Goal: Task Accomplishment & Management: Manage account settings

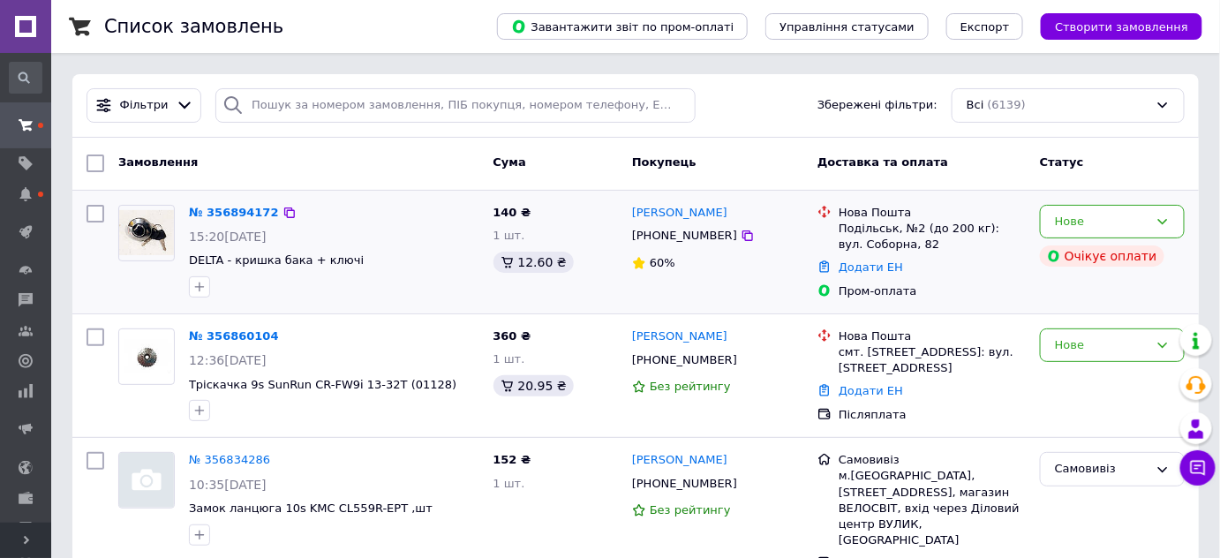
scroll to position [107, 0]
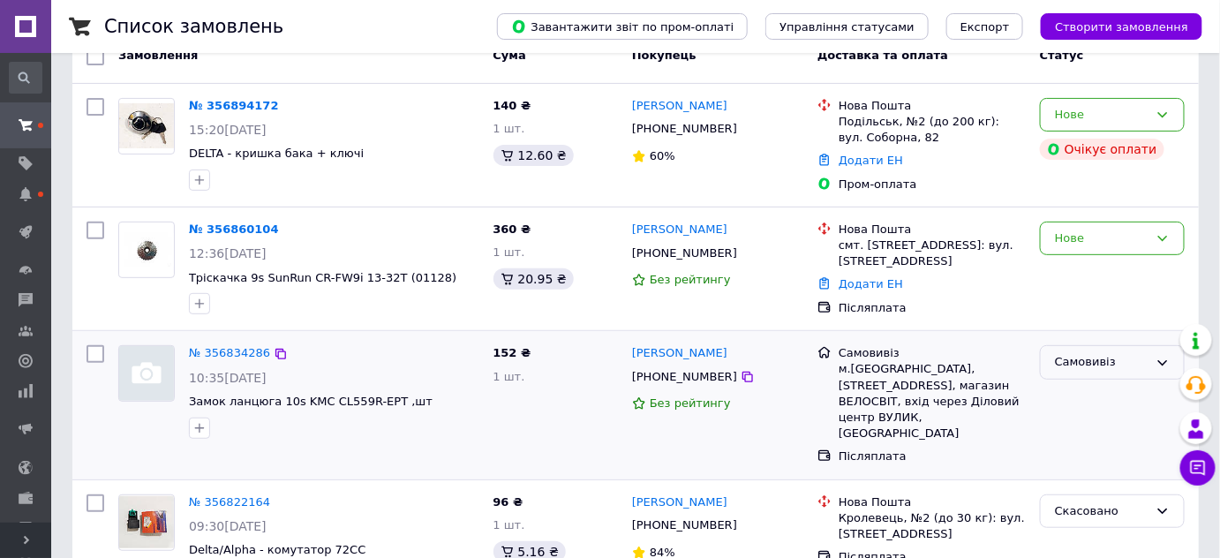
click at [1131, 364] on div "Самовивіз" at bounding box center [1102, 362] width 94 height 19
click at [1078, 432] on li "Виконано" at bounding box center [1112, 431] width 143 height 33
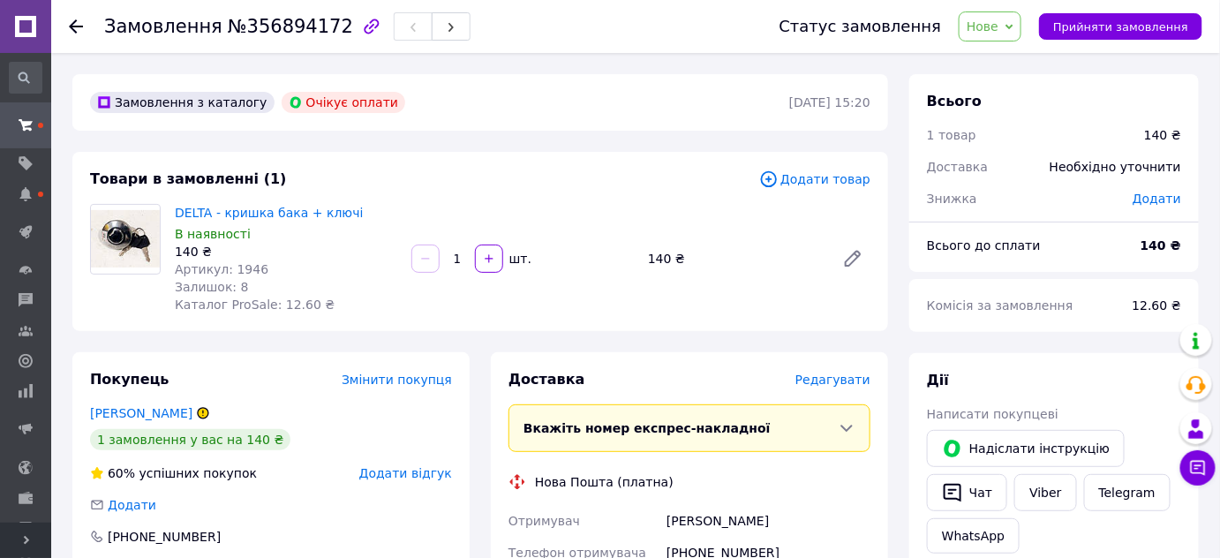
click at [998, 26] on span "Нове" at bounding box center [982, 26] width 32 height 14
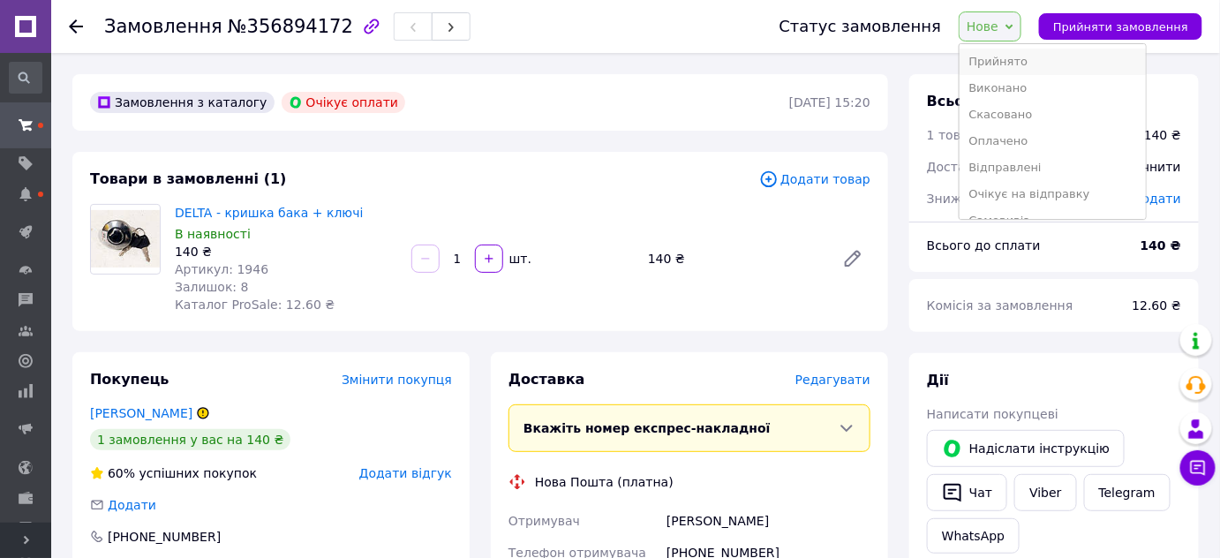
click at [1003, 52] on li "Прийнято" at bounding box center [1051, 62] width 185 height 26
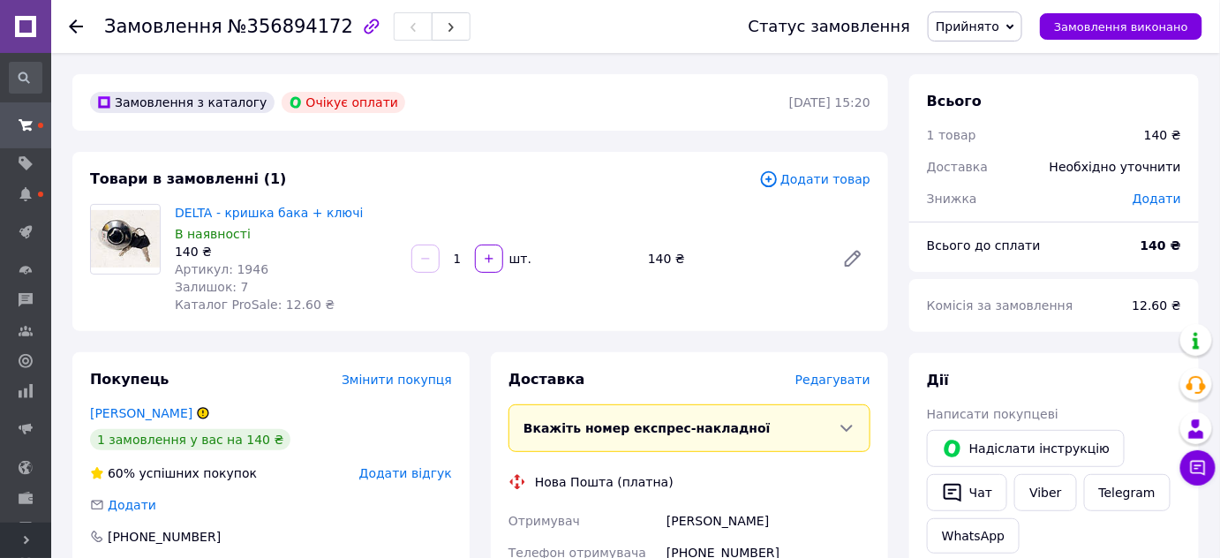
click at [1019, 17] on span "Прийнято" at bounding box center [975, 26] width 94 height 30
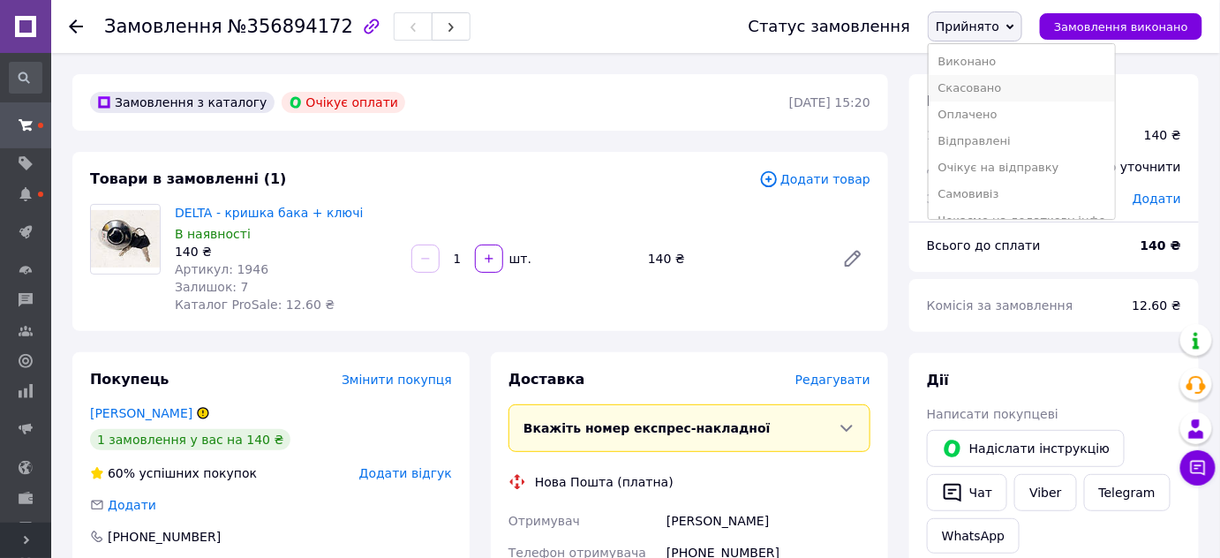
click at [993, 84] on li "Скасовано" at bounding box center [1020, 88] width 185 height 26
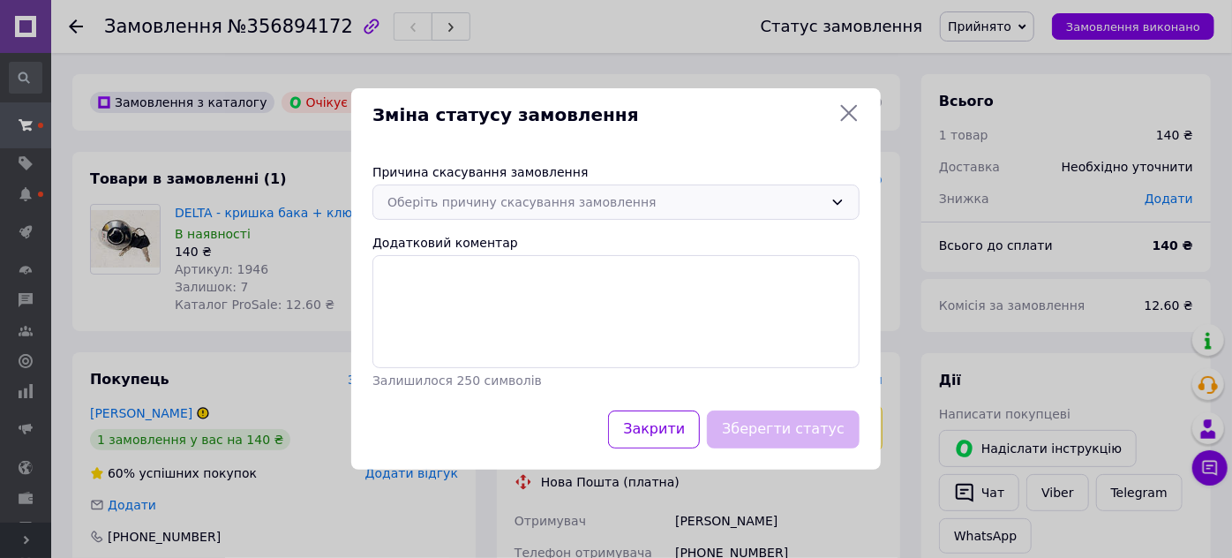
click at [583, 206] on div "Оберіть причину скасування замовлення" at bounding box center [605, 201] width 436 height 19
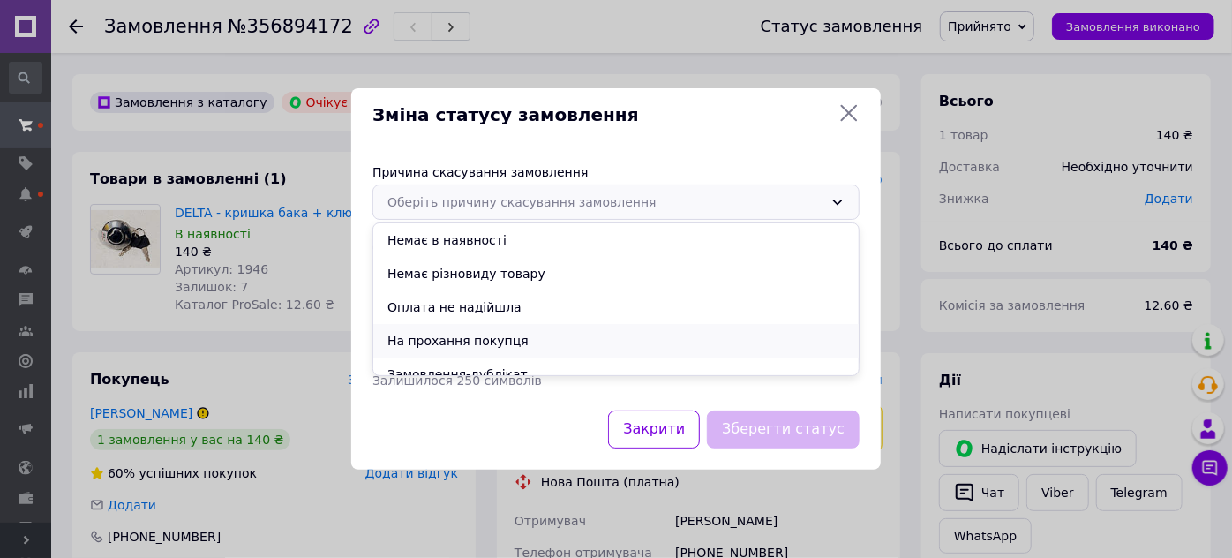
drag, startPoint x: 483, startPoint y: 344, endPoint x: 517, endPoint y: 349, distance: 34.7
click at [484, 344] on li "На прохання покупця" at bounding box center [615, 341] width 485 height 34
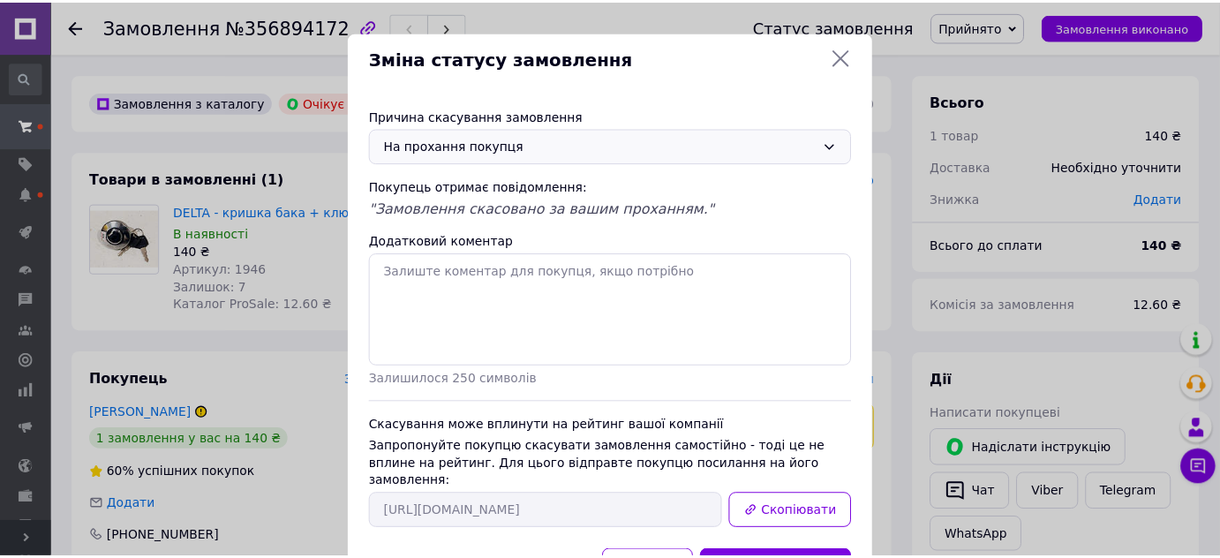
scroll to position [64, 0]
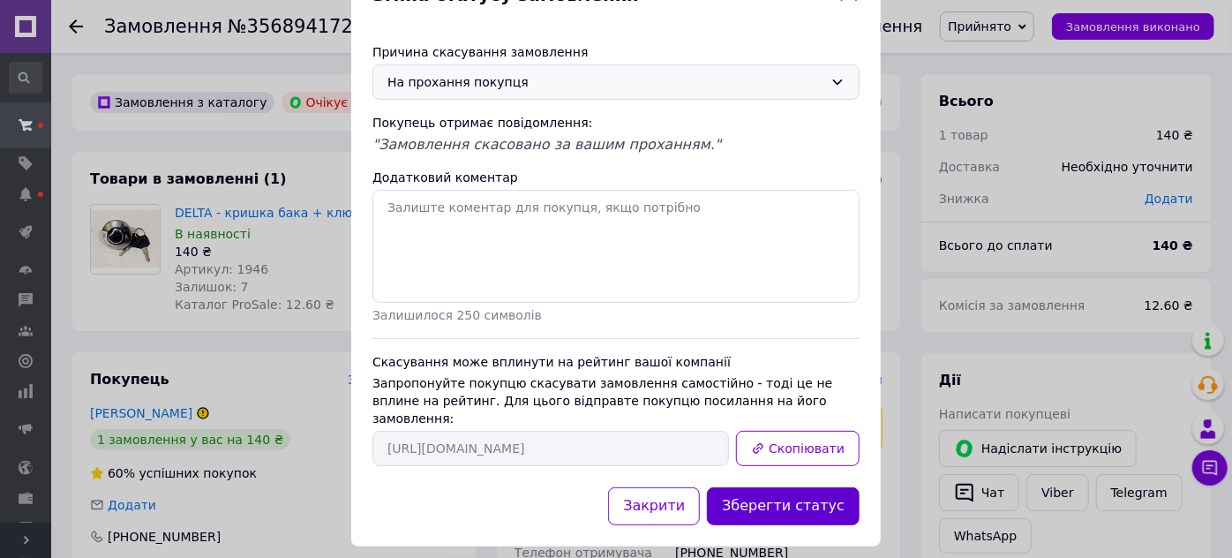
click at [809, 492] on button "Зберегти статус" at bounding box center [783, 506] width 153 height 38
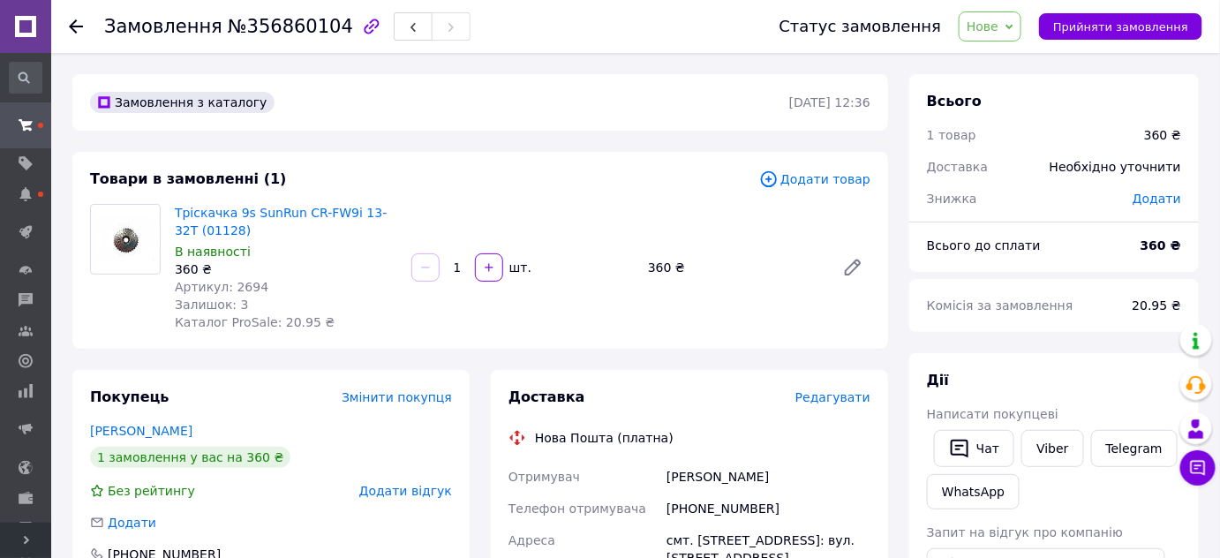
click at [998, 27] on span "Нове" at bounding box center [982, 26] width 32 height 14
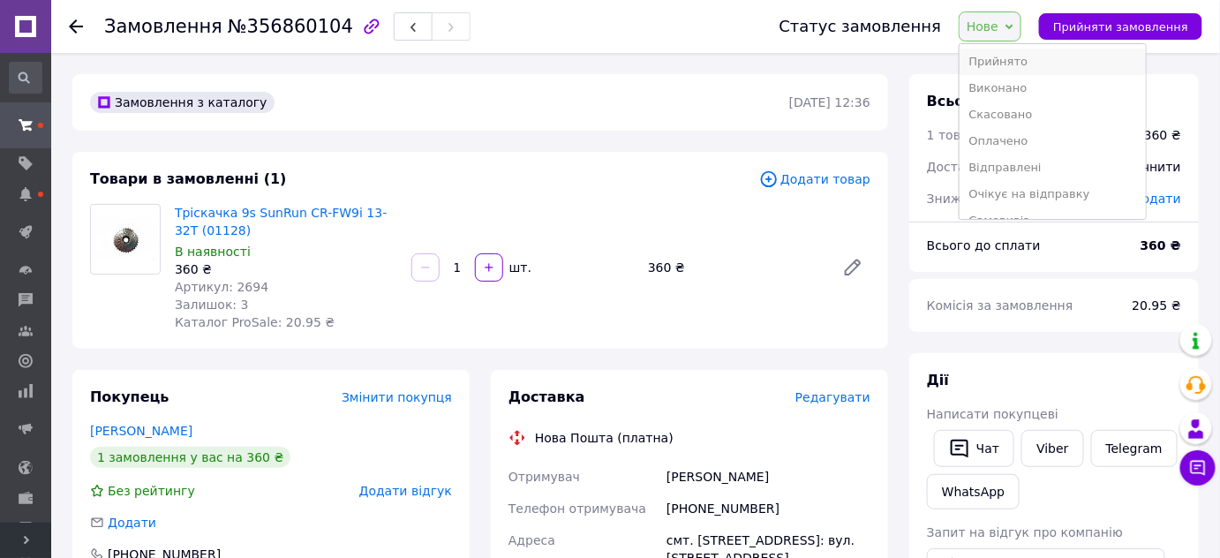
click at [1004, 56] on li "Прийнято" at bounding box center [1051, 62] width 185 height 26
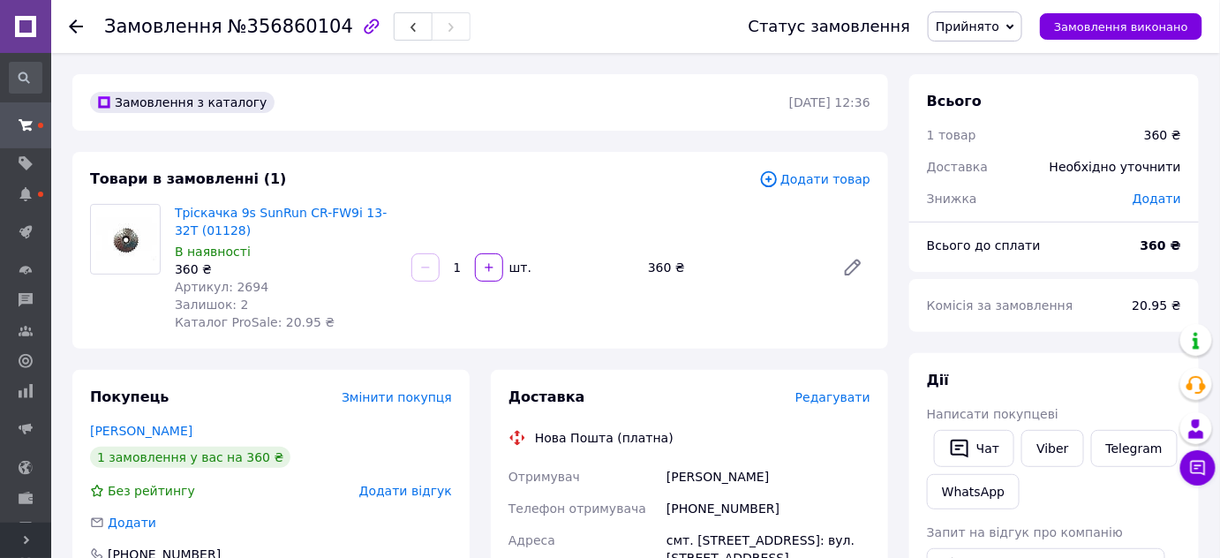
drag, startPoint x: 945, startPoint y: 9, endPoint x: 965, endPoint y: 16, distance: 20.7
click at [950, 11] on div "Статус замовлення Прийнято Виконано Скасовано Оплачено Відправлені Очікує на ві…" at bounding box center [957, 26] width 489 height 53
click at [976, 23] on span "Прийнято" at bounding box center [968, 26] width 64 height 14
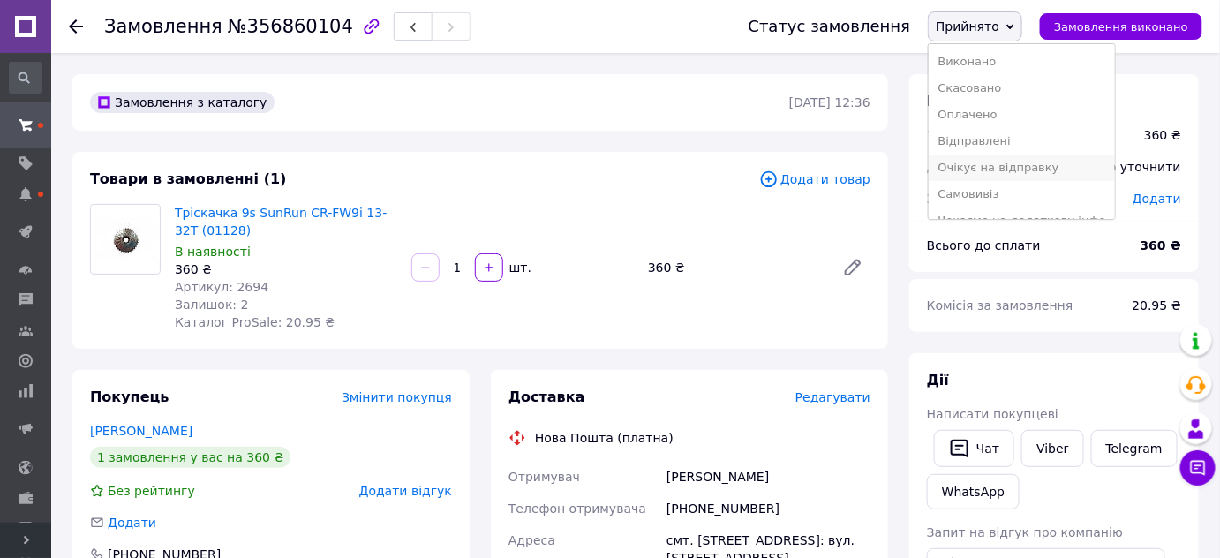
click at [1014, 173] on li "Очікує на відправку" at bounding box center [1020, 167] width 185 height 26
